Goal: Check status: Check status

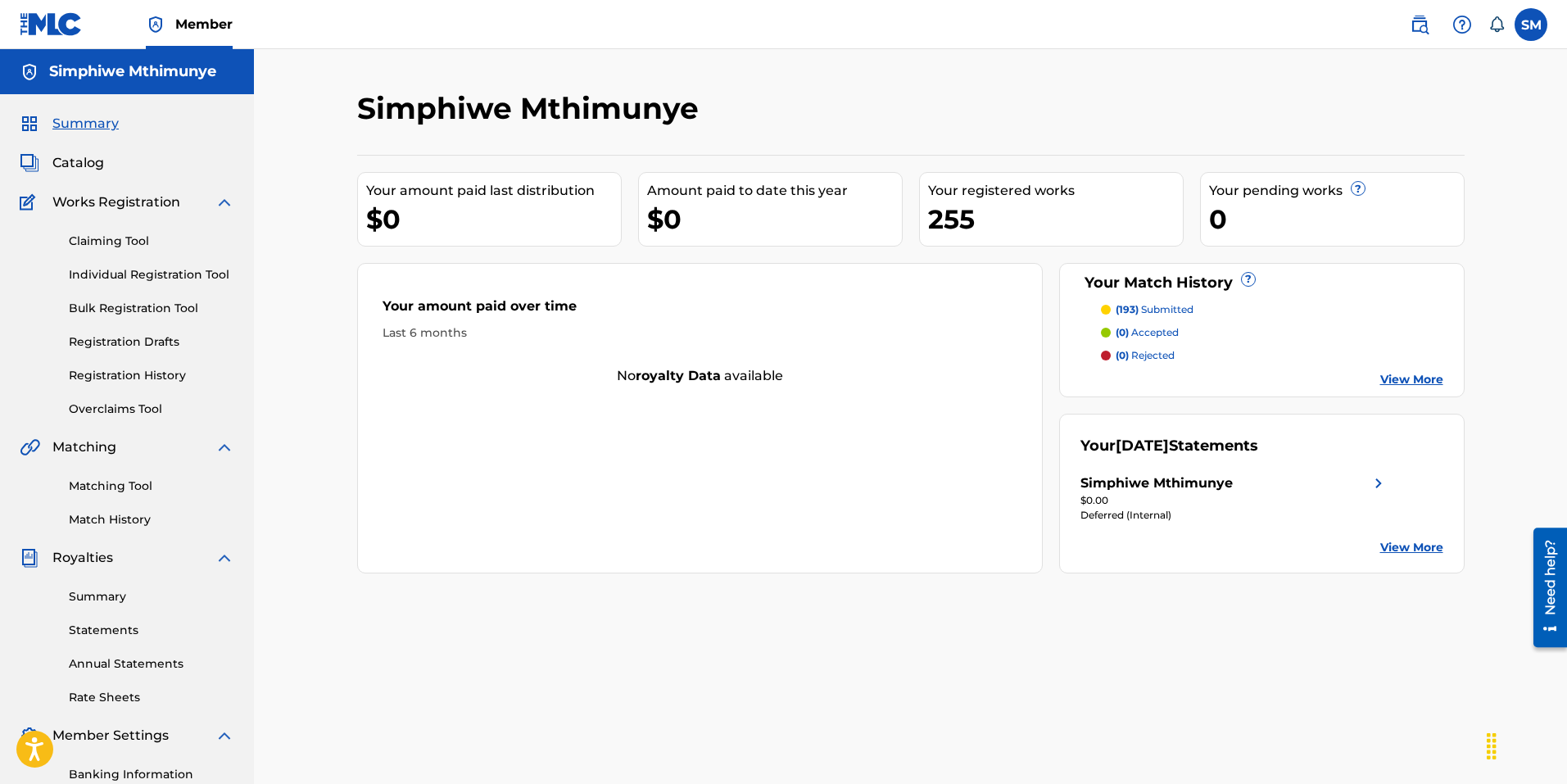
click at [1209, 475] on div "Simphiwe Mthimunye" at bounding box center [1156, 483] width 152 height 20
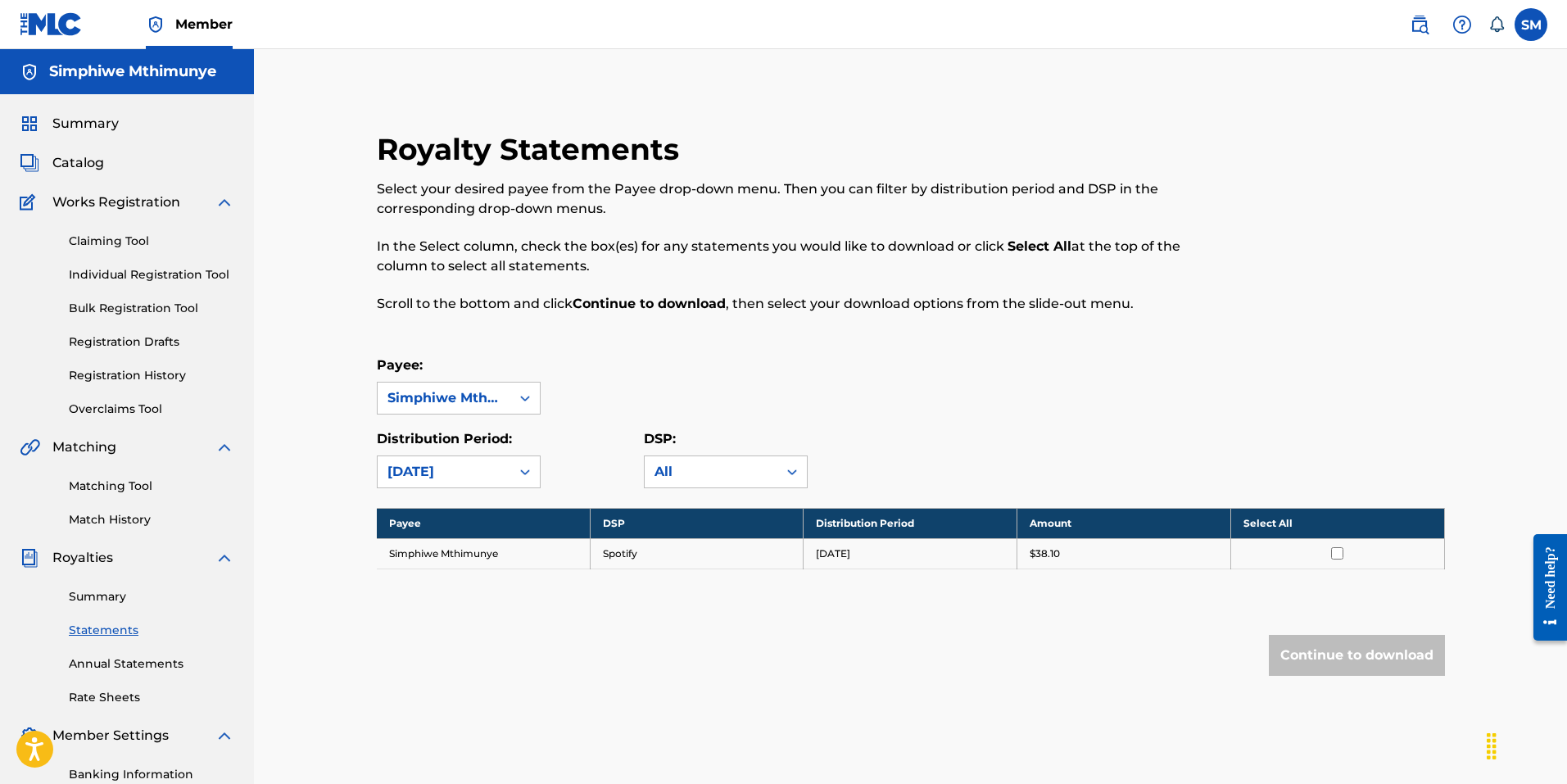
click at [99, 604] on link "Summary" at bounding box center [151, 596] width 165 height 17
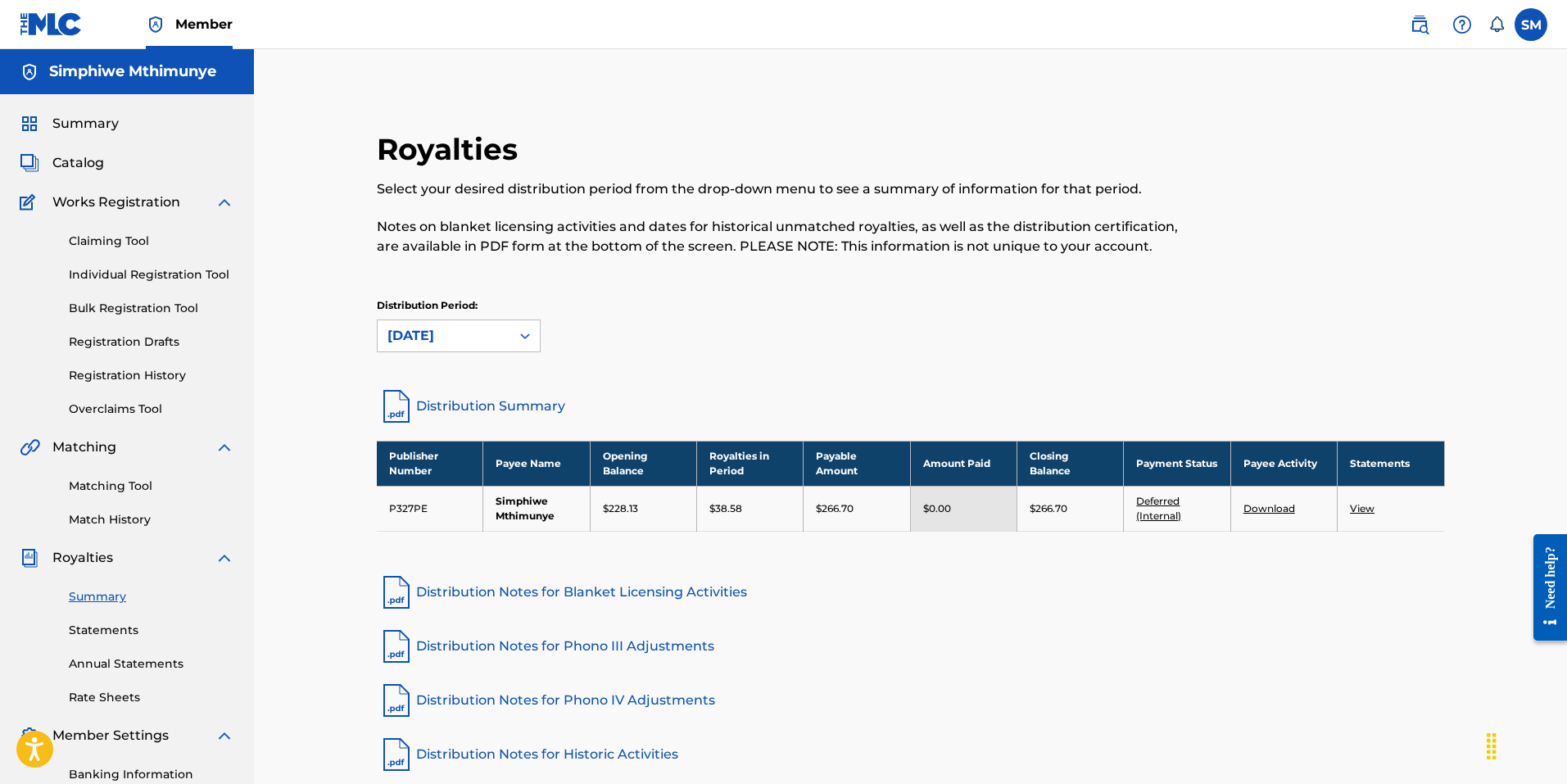
click at [1159, 495] on link "Deferred (Internal)" at bounding box center [1159, 508] width 45 height 27
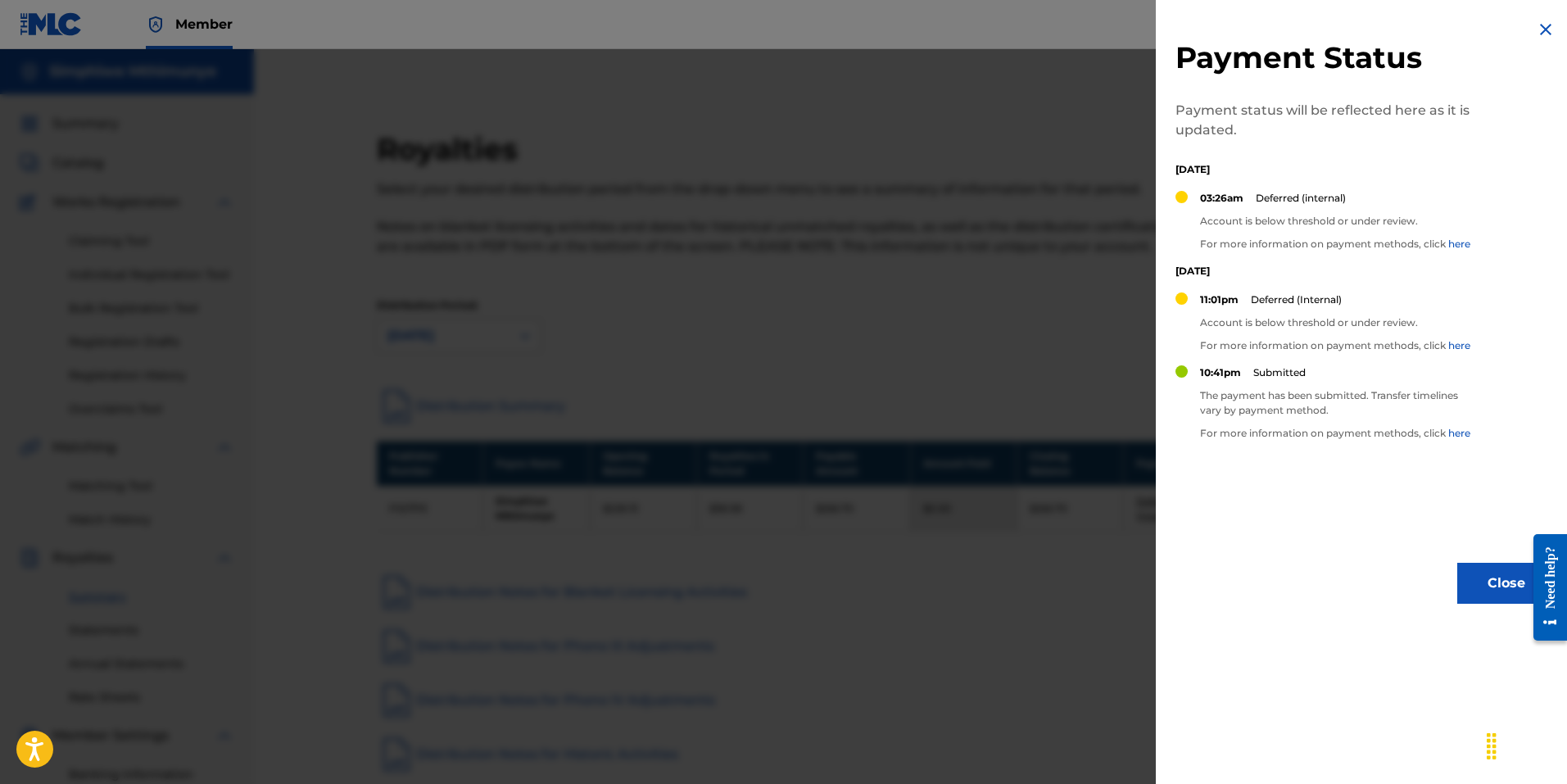
click at [1044, 550] on div at bounding box center [784, 441] width 1567 height 784
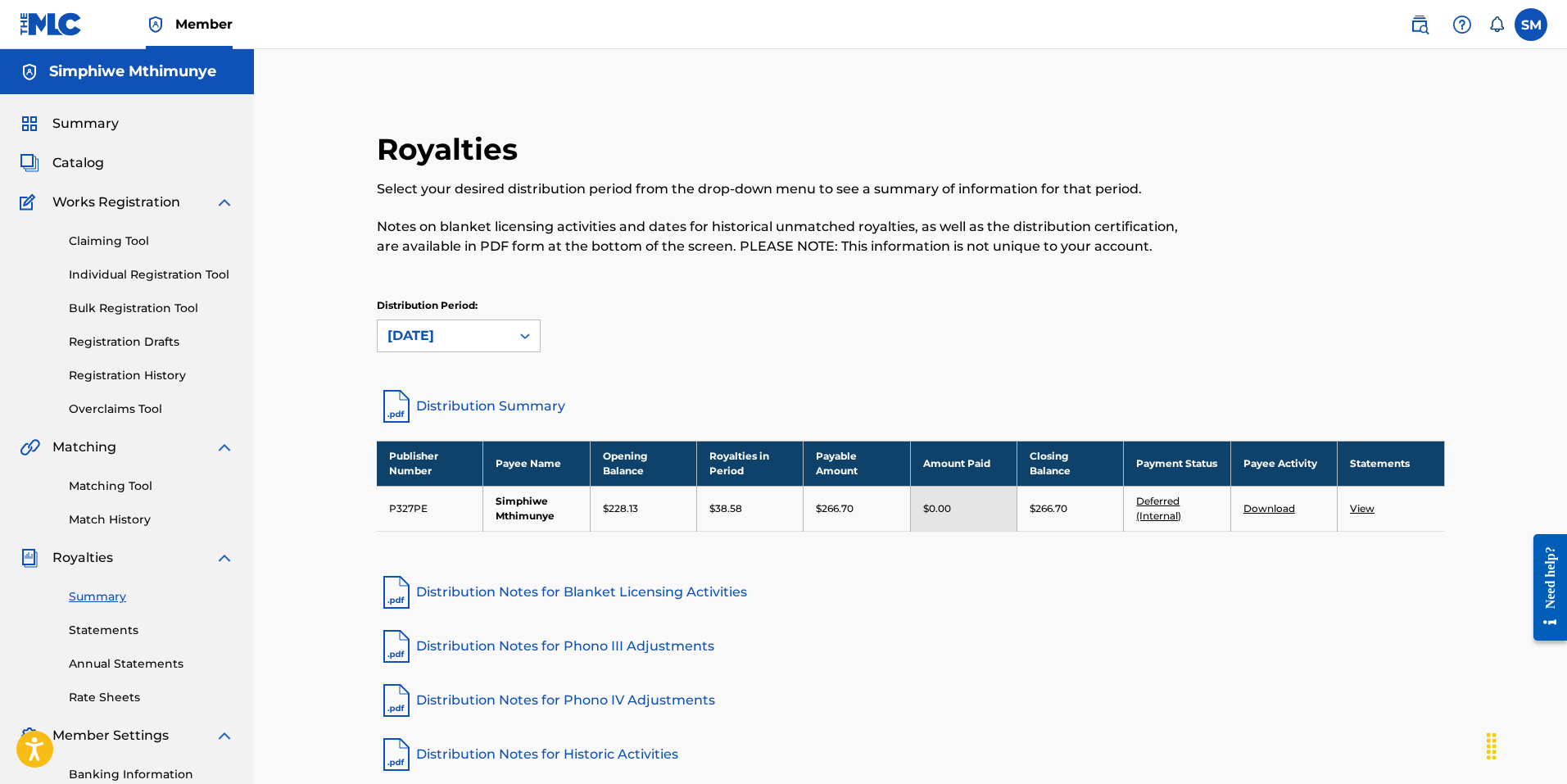
click at [109, 628] on link "Statements" at bounding box center [151, 629] width 165 height 17
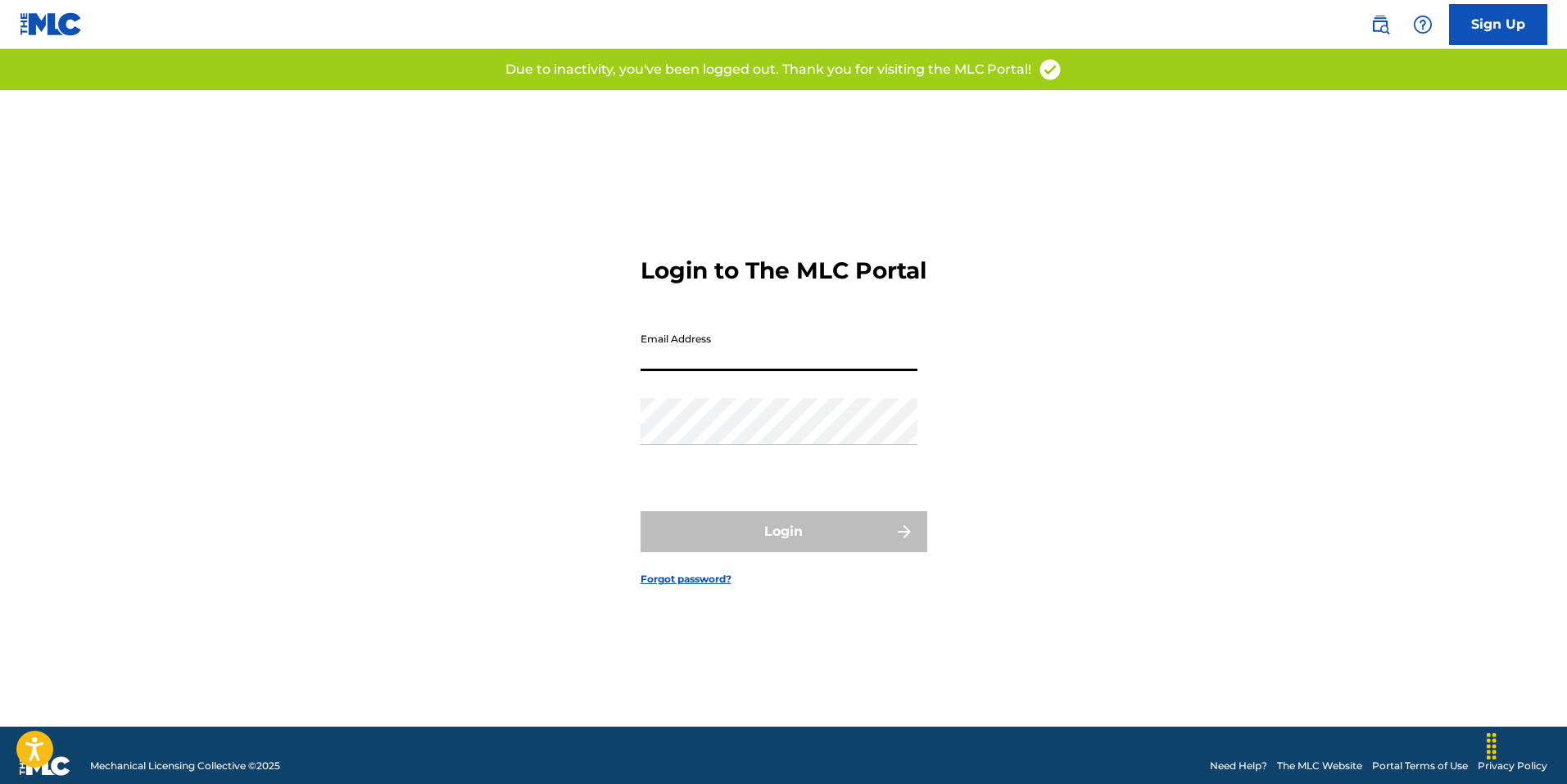
click at [782, 371] on input "Email Address" at bounding box center [778, 348] width 277 height 47
type input "[EMAIL_ADDRESS][DOMAIN_NAME]"
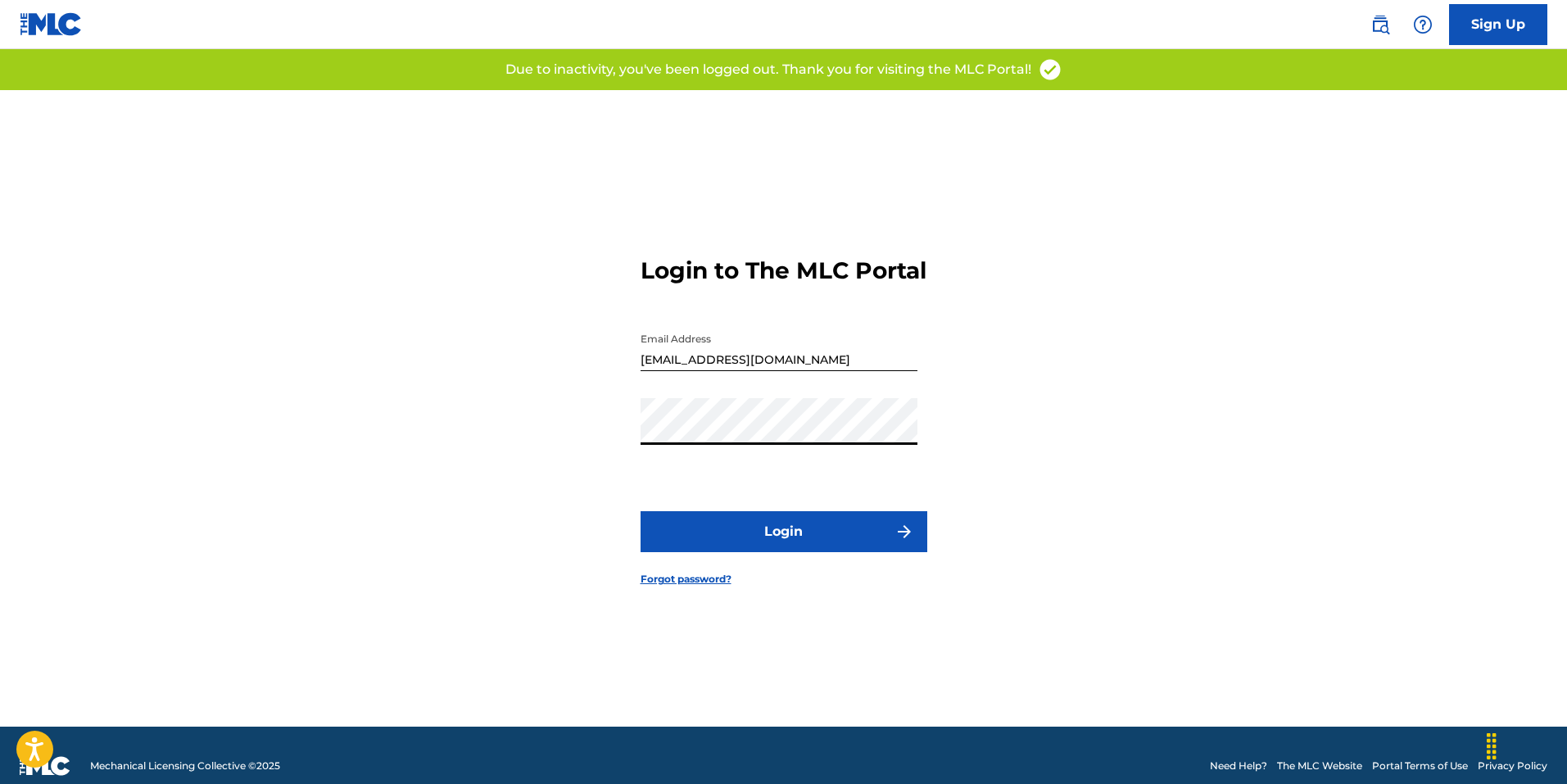
click at [814, 542] on button "Login" at bounding box center [784, 532] width 286 height 41
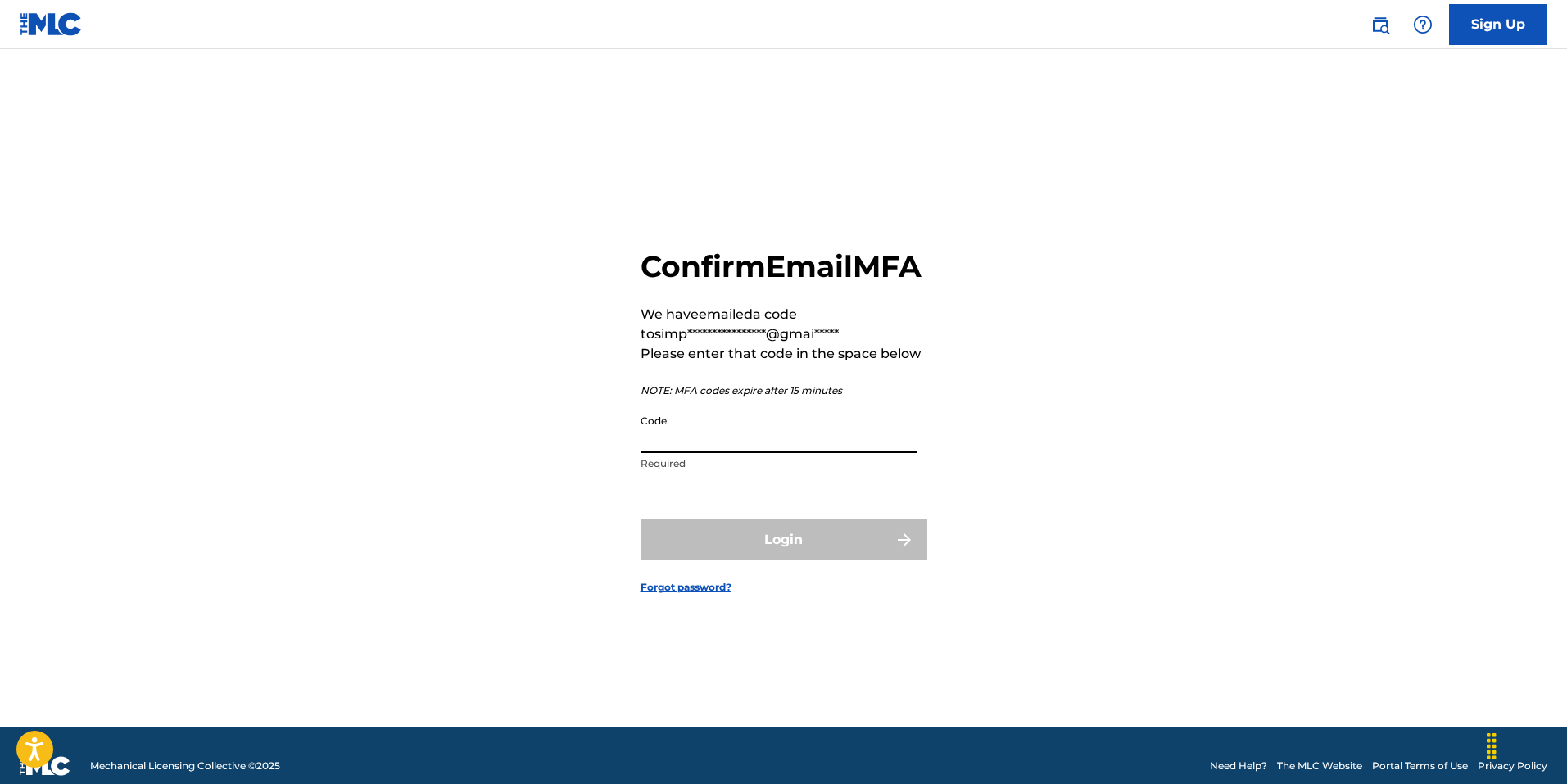
click at [774, 444] on input "Code" at bounding box center [778, 429] width 277 height 47
paste input "070638"
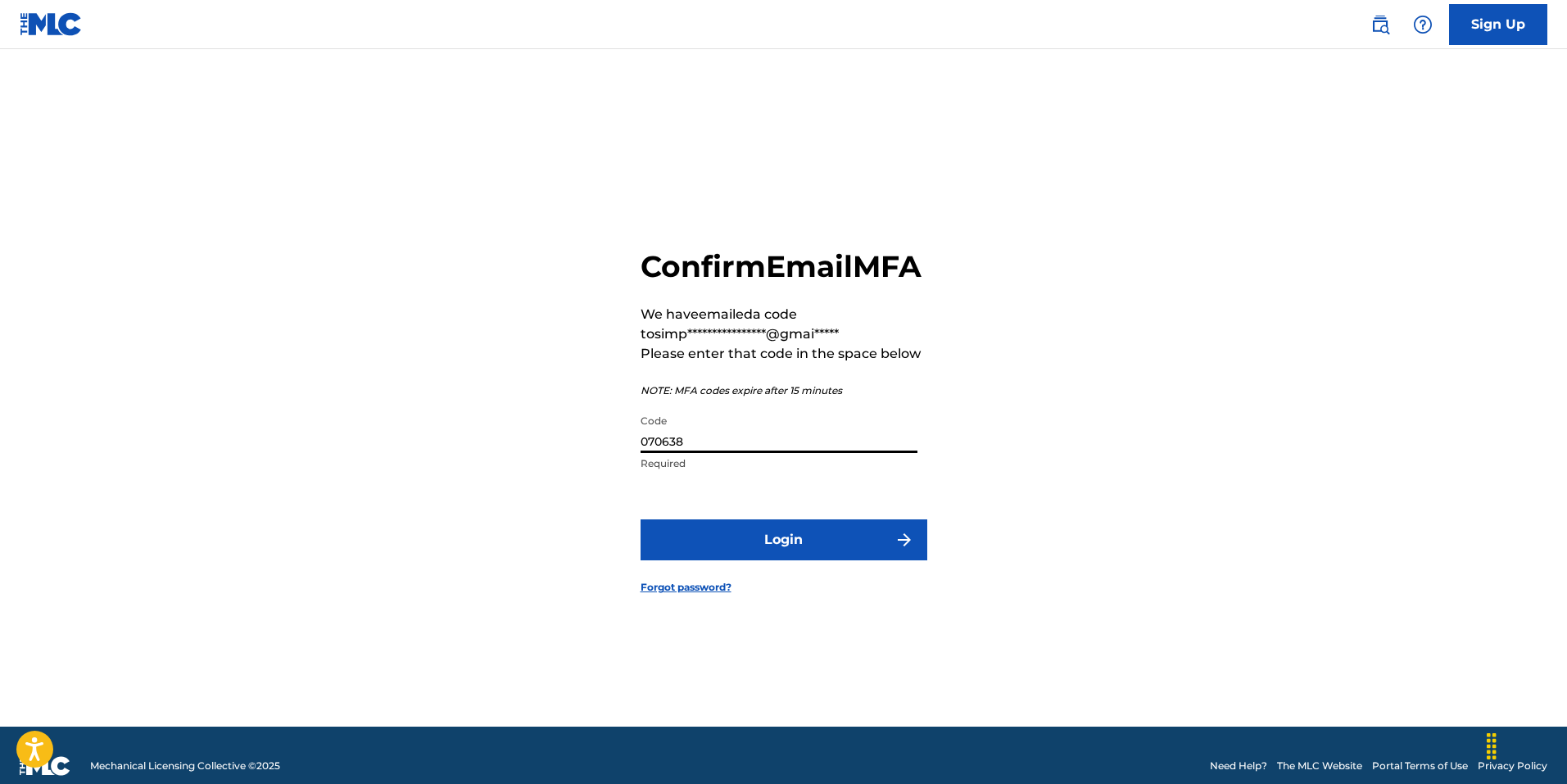
type input "070638"
click at [753, 557] on button "Login" at bounding box center [784, 540] width 286 height 41
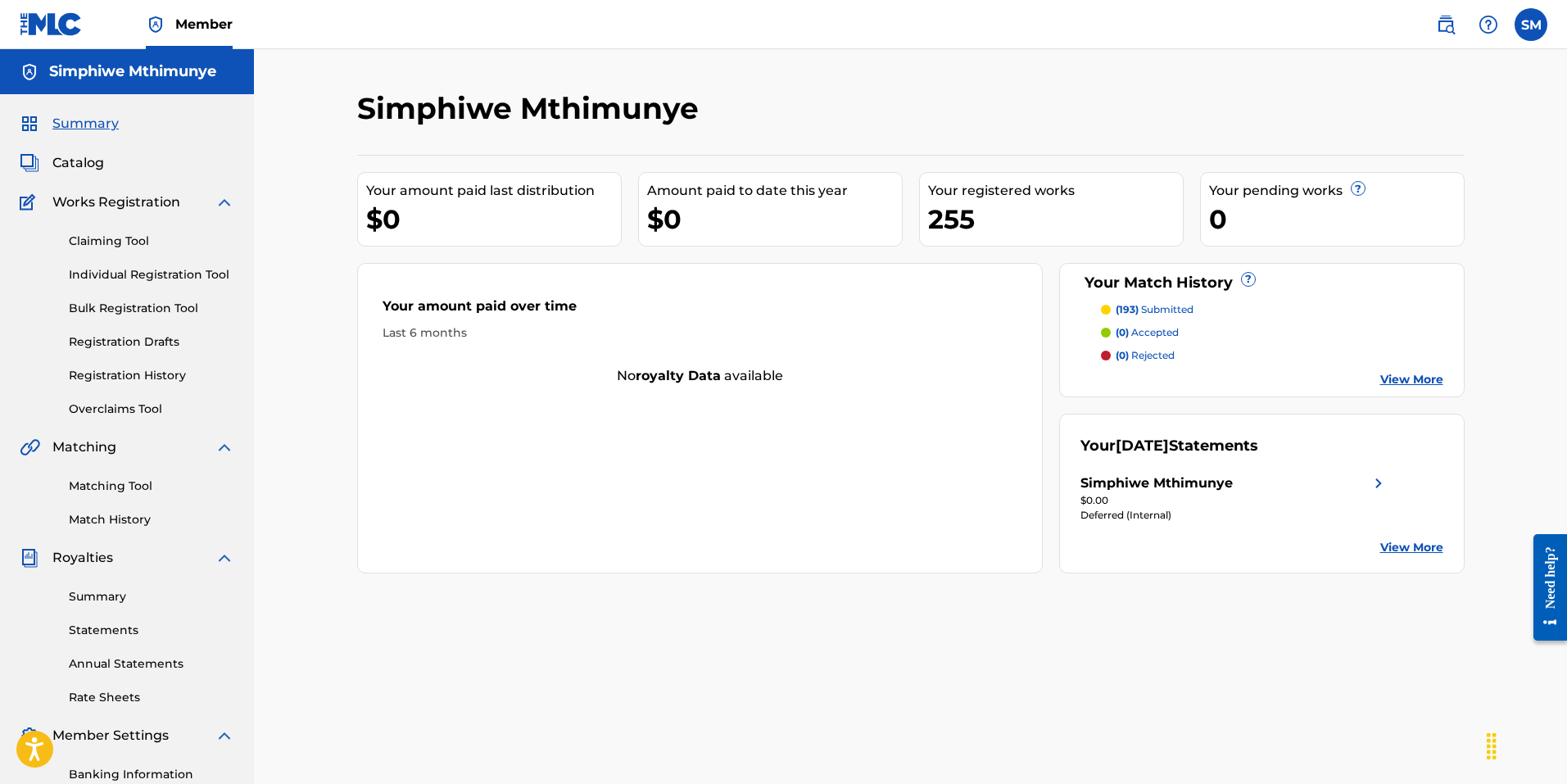
click at [1378, 485] on img at bounding box center [1378, 483] width 20 height 20
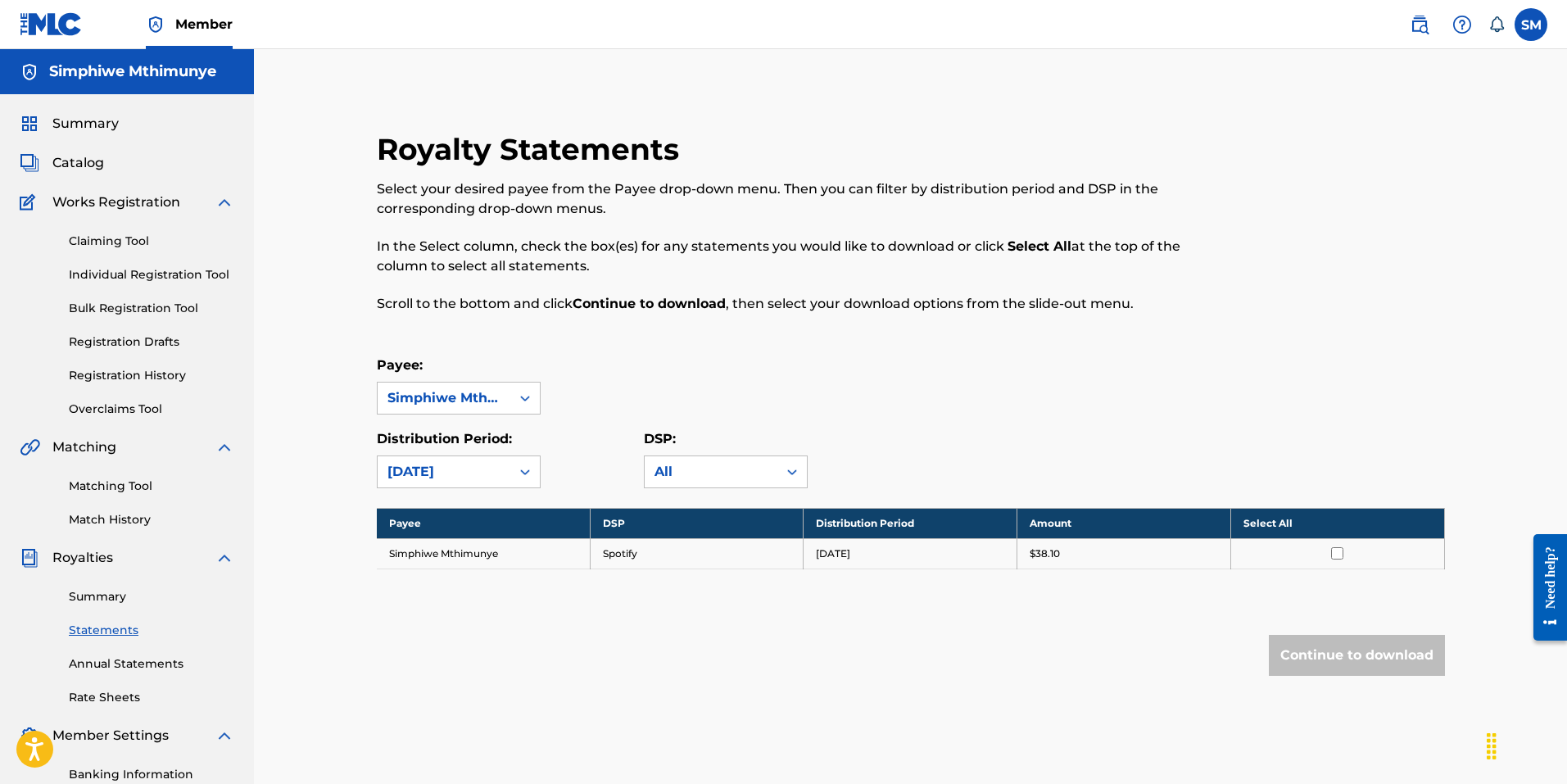
click at [120, 596] on link "Summary" at bounding box center [151, 596] width 165 height 17
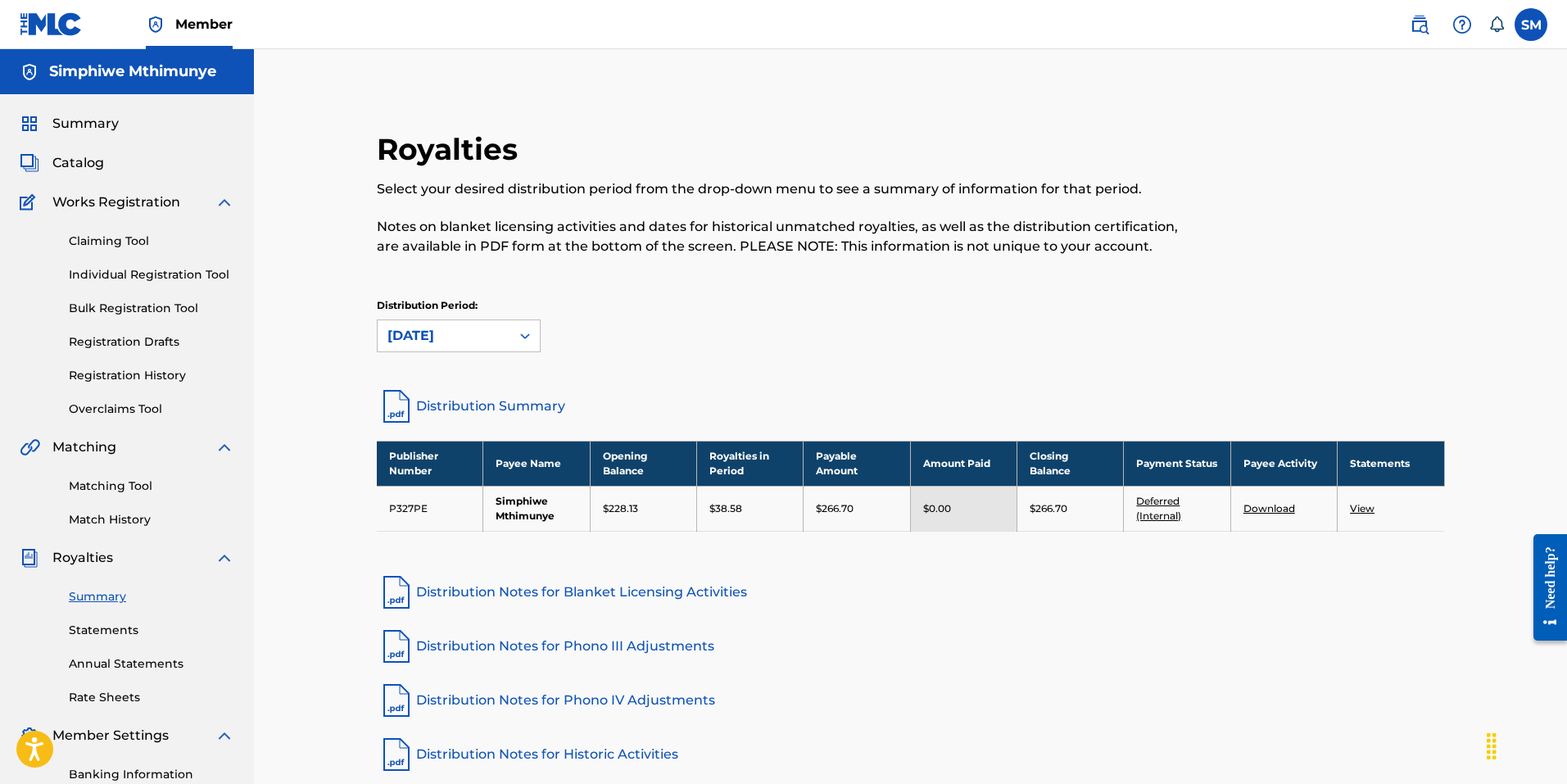
click at [1169, 505] on link "Deferred (Internal)" at bounding box center [1159, 508] width 45 height 27
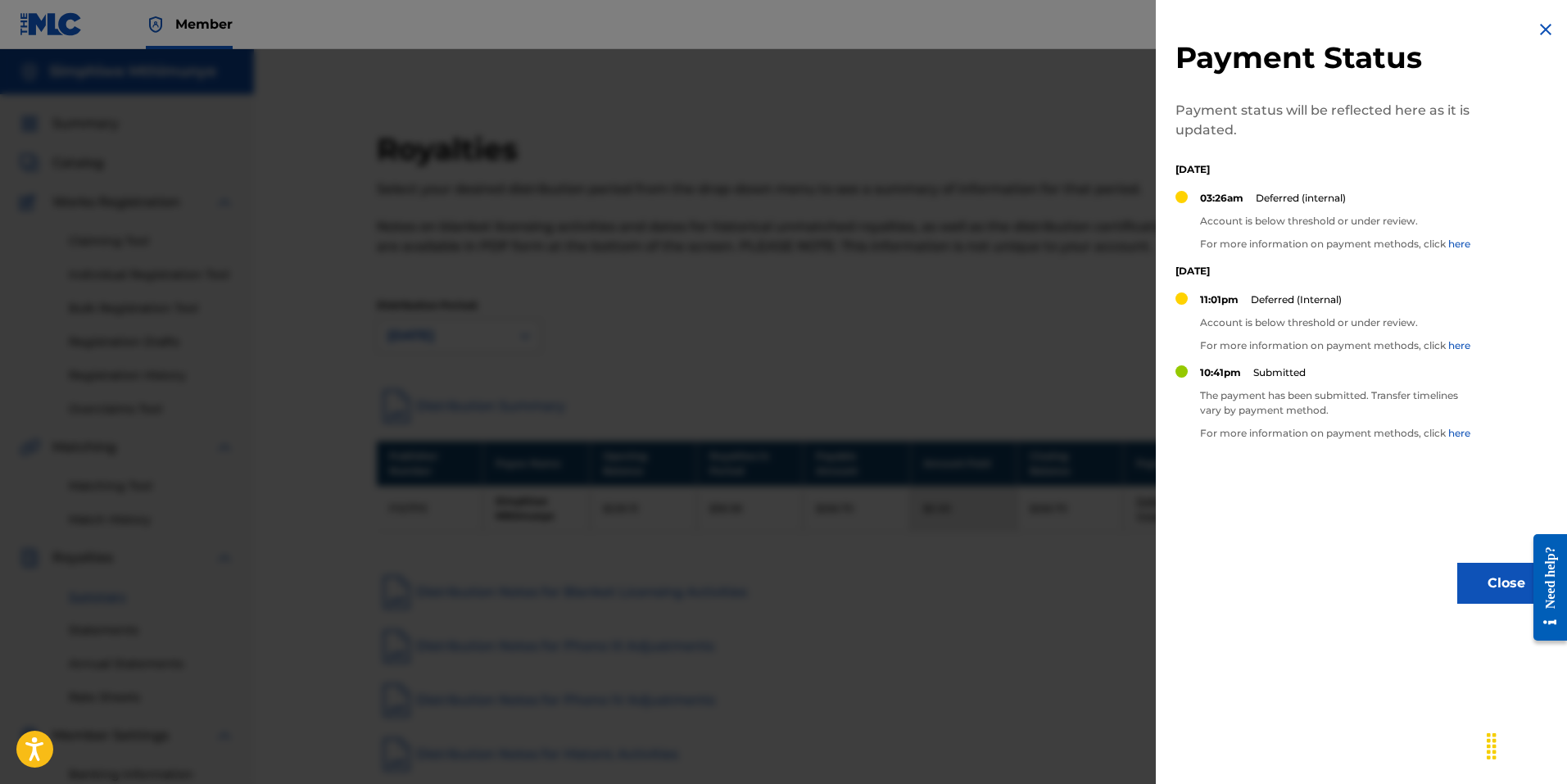
click at [1080, 607] on div at bounding box center [784, 441] width 1567 height 784
